Goal: Information Seeking & Learning: Learn about a topic

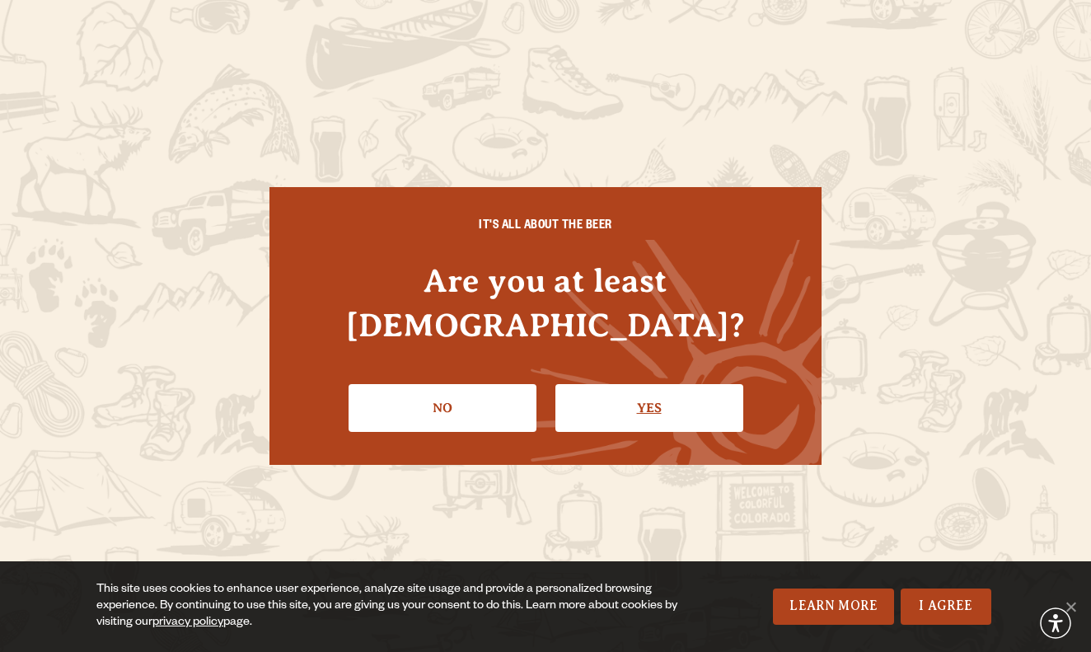
click at [579, 386] on link "Yes" at bounding box center [650, 408] width 188 height 48
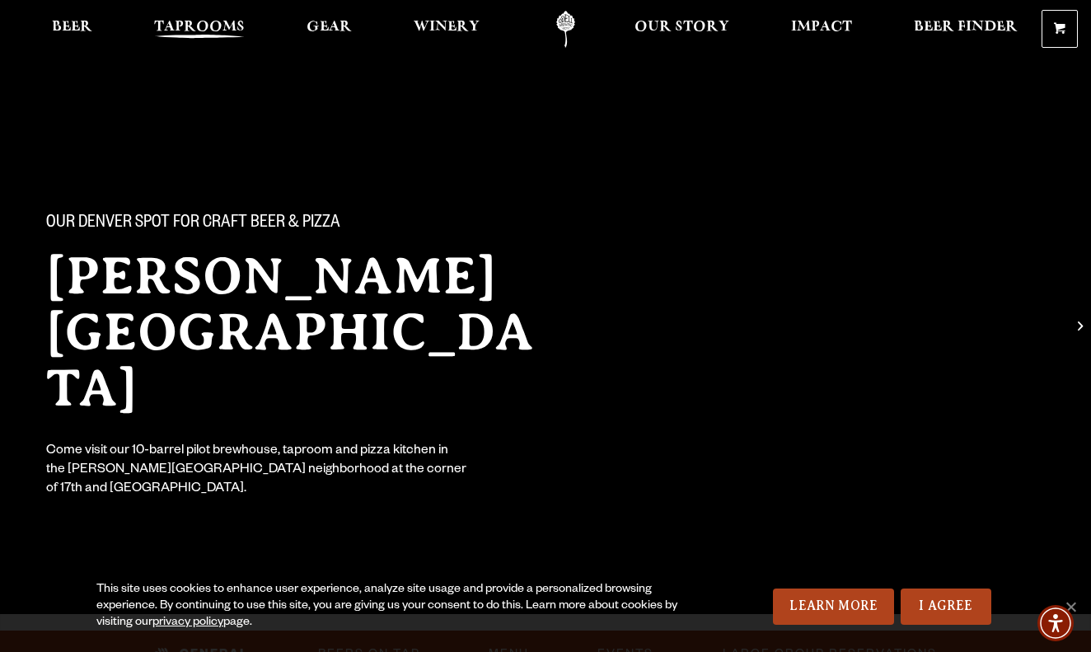
click at [215, 31] on span "Taprooms" at bounding box center [199, 27] width 91 height 13
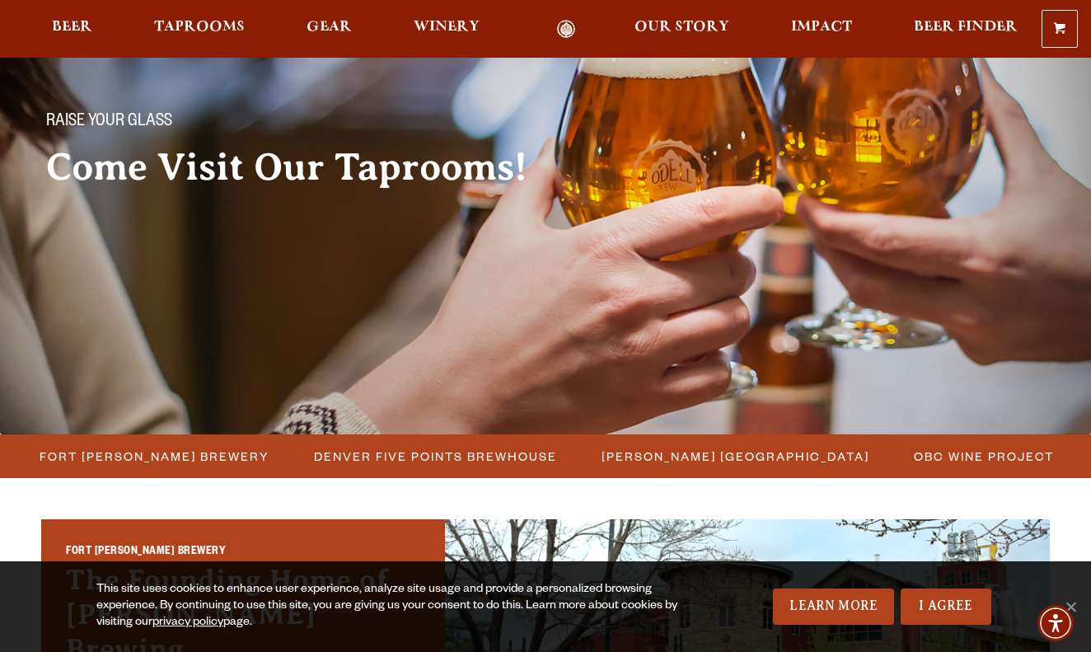
scroll to position [223, 0]
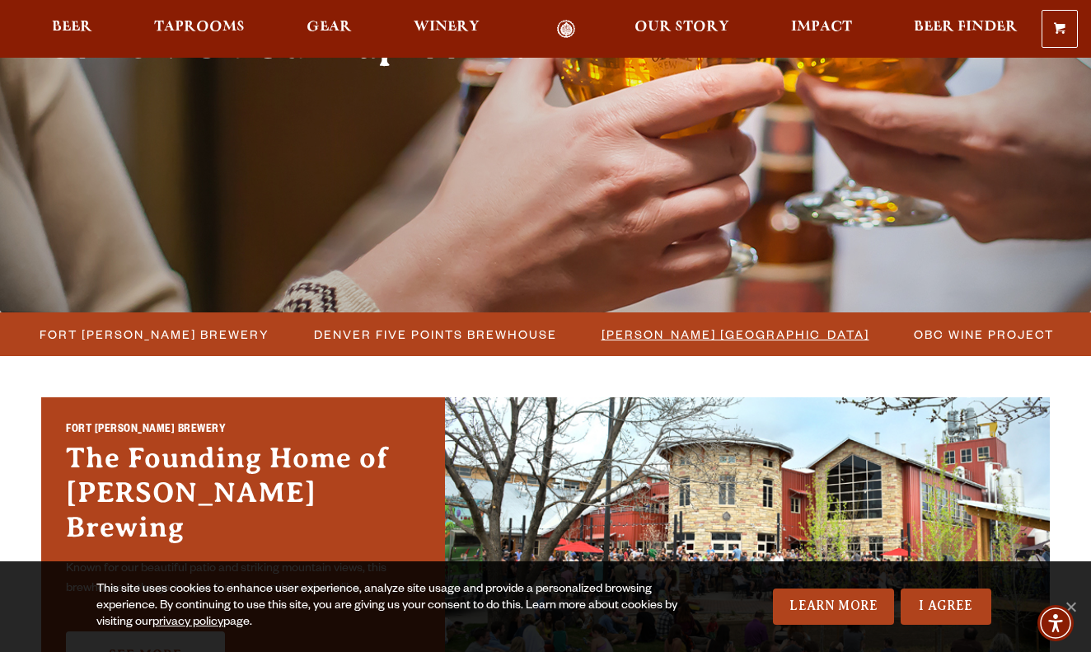
click at [740, 342] on span "[PERSON_NAME] [GEOGRAPHIC_DATA]" at bounding box center [736, 334] width 268 height 24
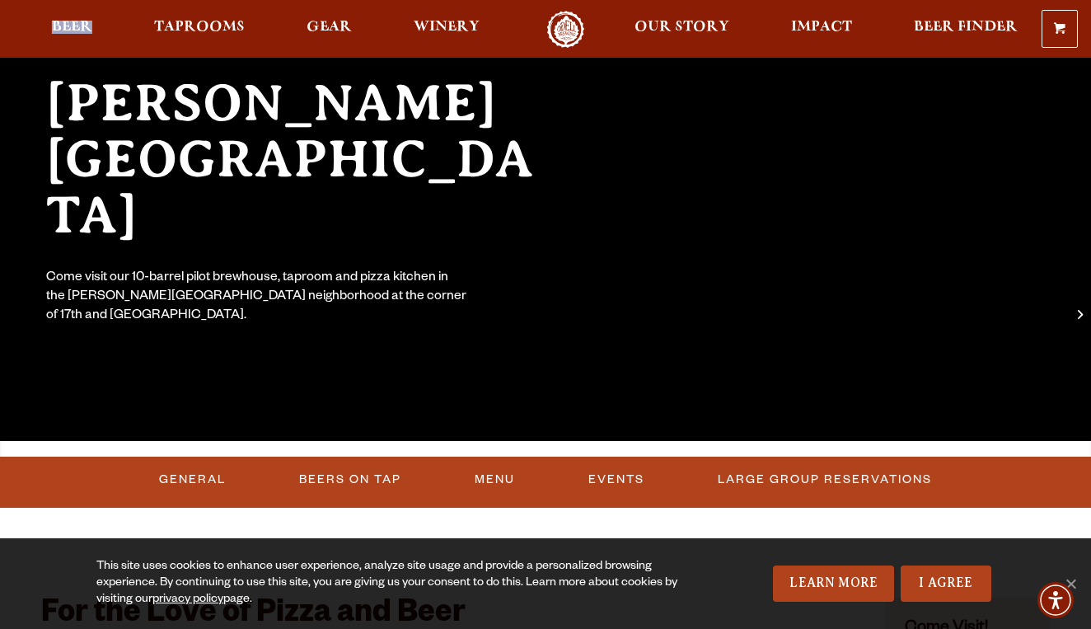
scroll to position [188, 0]
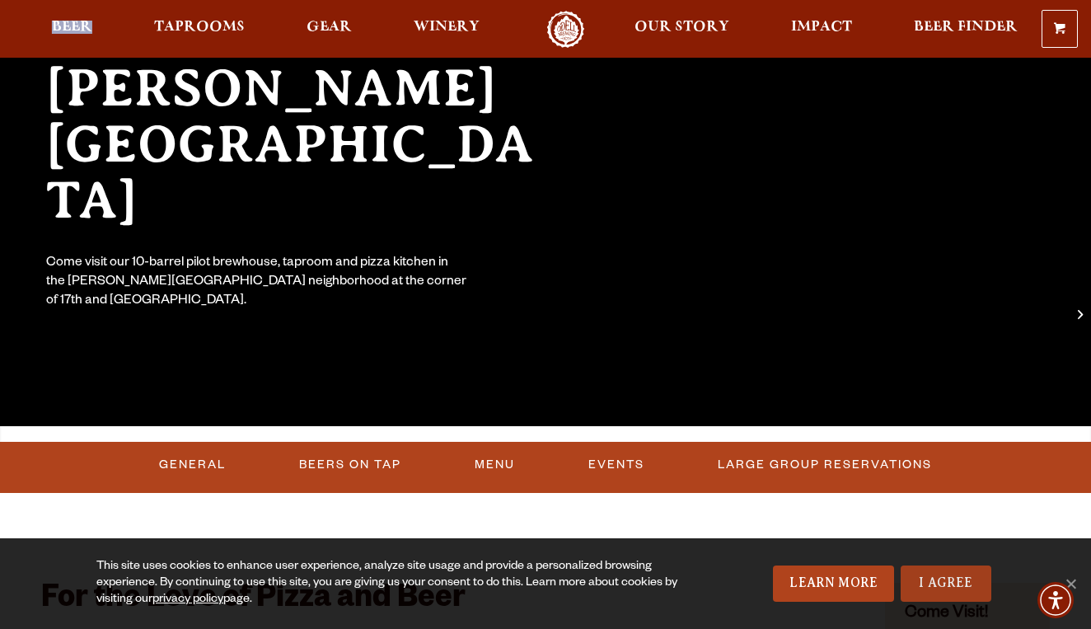
click at [970, 583] on link "I Agree" at bounding box center [946, 583] width 91 height 36
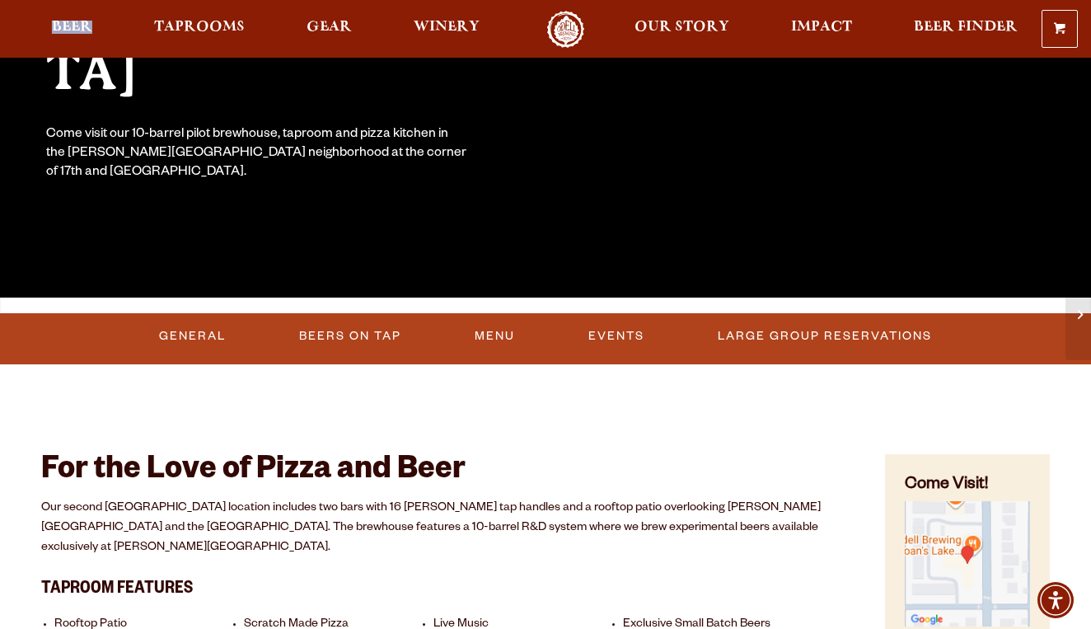
scroll to position [332, 0]
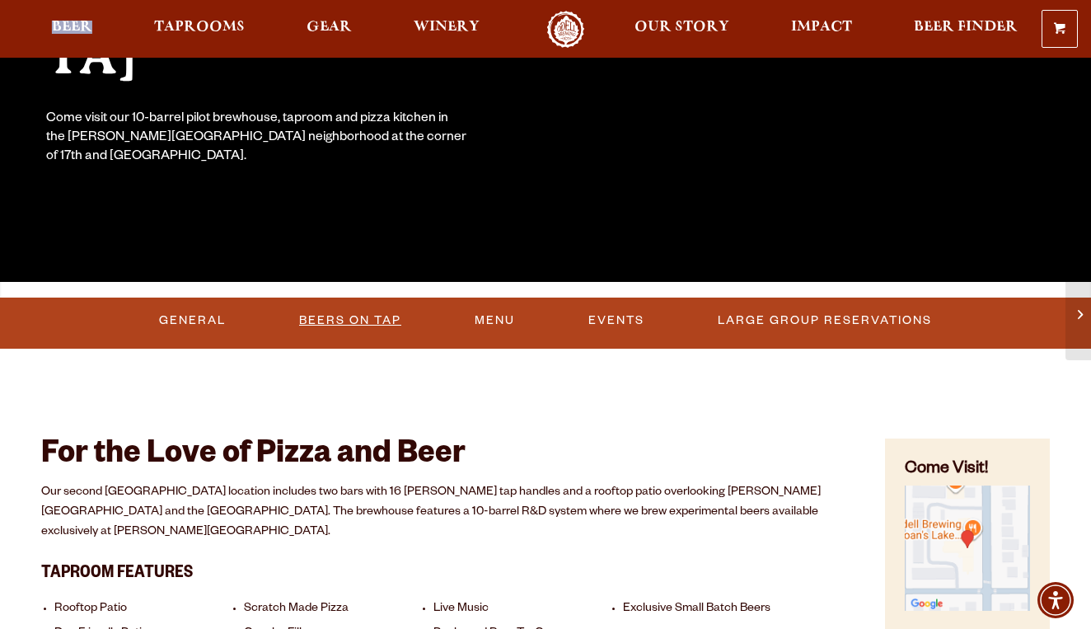
click at [352, 313] on link "Beers On Tap" at bounding box center [350, 321] width 115 height 38
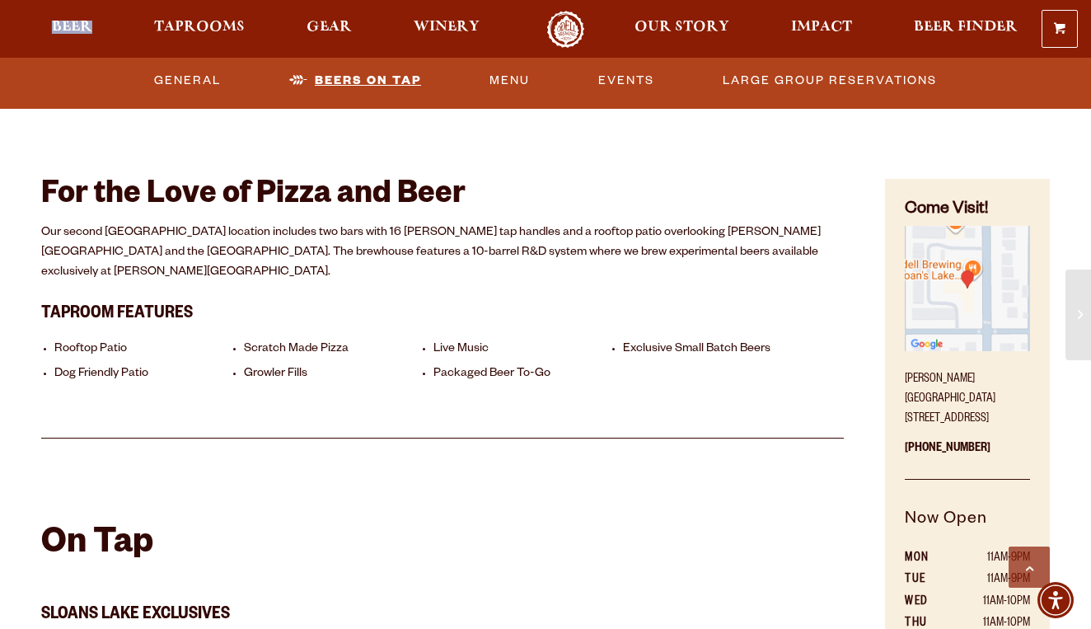
click at [352, 313] on div "For the Love of Pizza and Beer Our second [GEOGRAPHIC_DATA] location includes t…" at bounding box center [442, 286] width 803 height 306
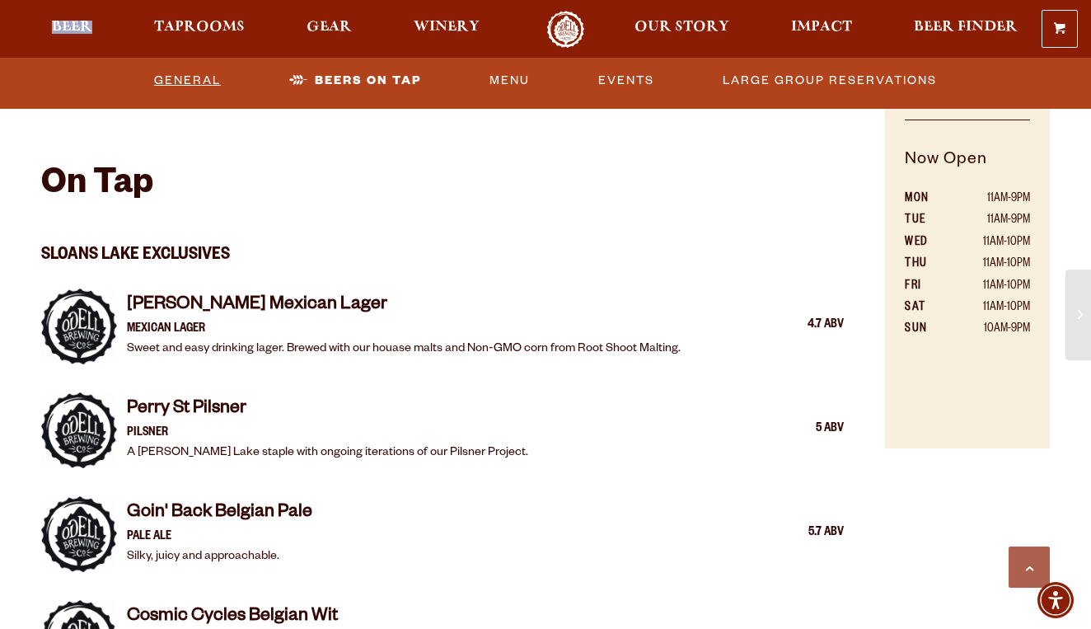
click at [200, 82] on link "General" at bounding box center [188, 81] width 80 height 38
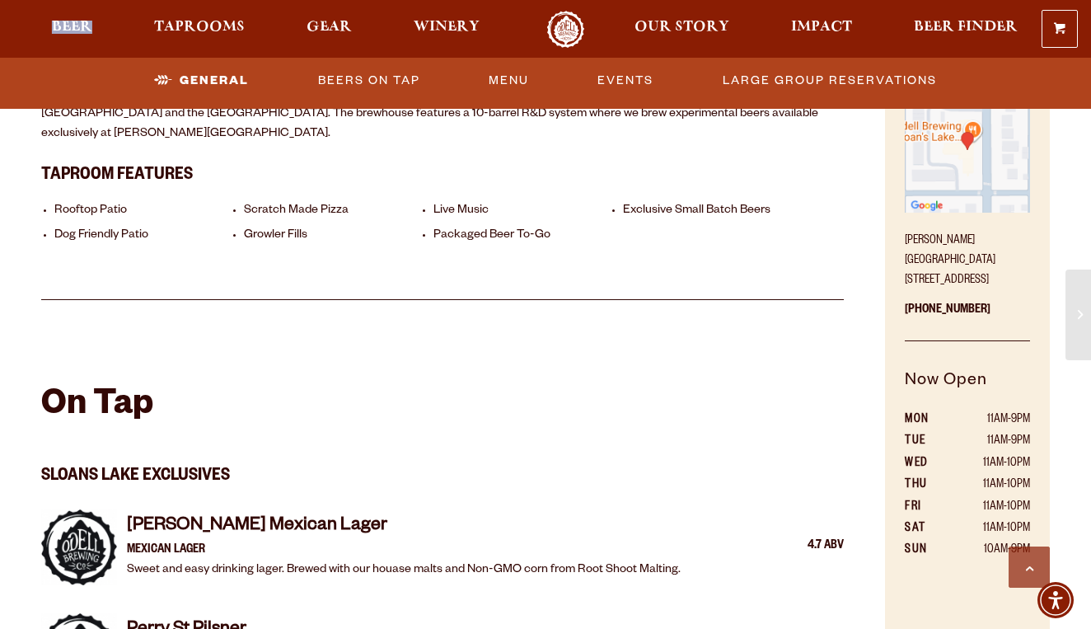
scroll to position [743, 0]
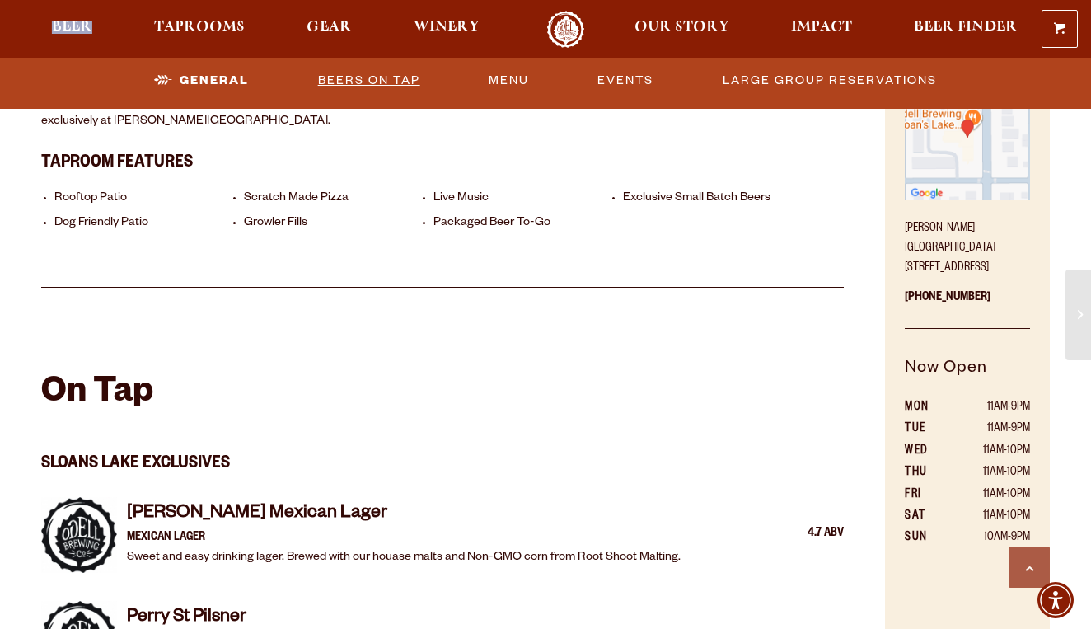
click at [344, 77] on link "Beers On Tap" at bounding box center [369, 81] width 115 height 38
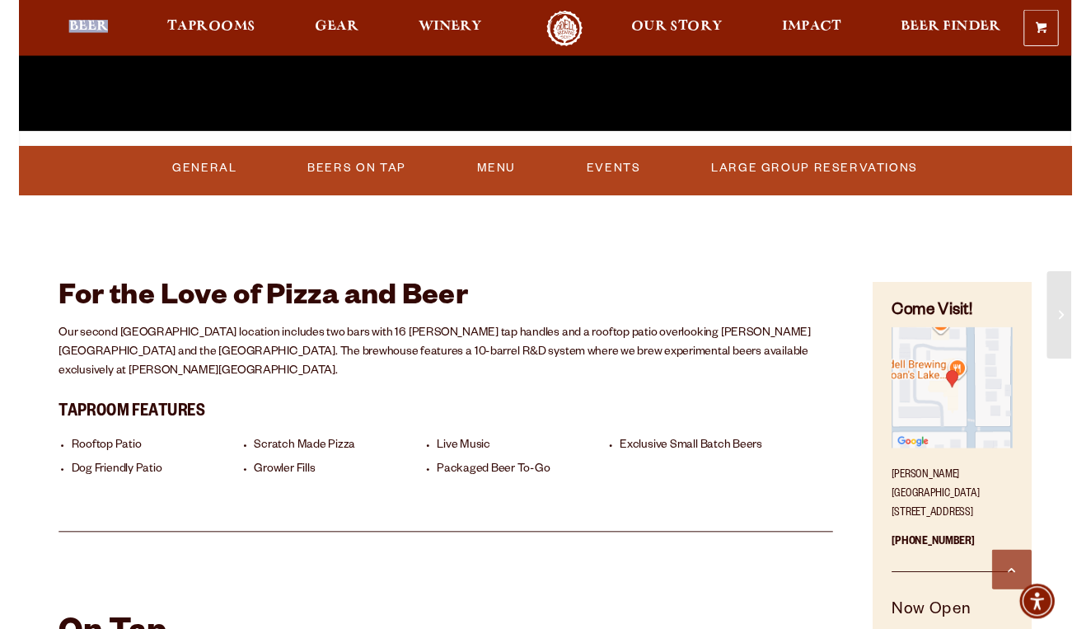
scroll to position [689, 0]
